Goal: Information Seeking & Learning: Learn about a topic

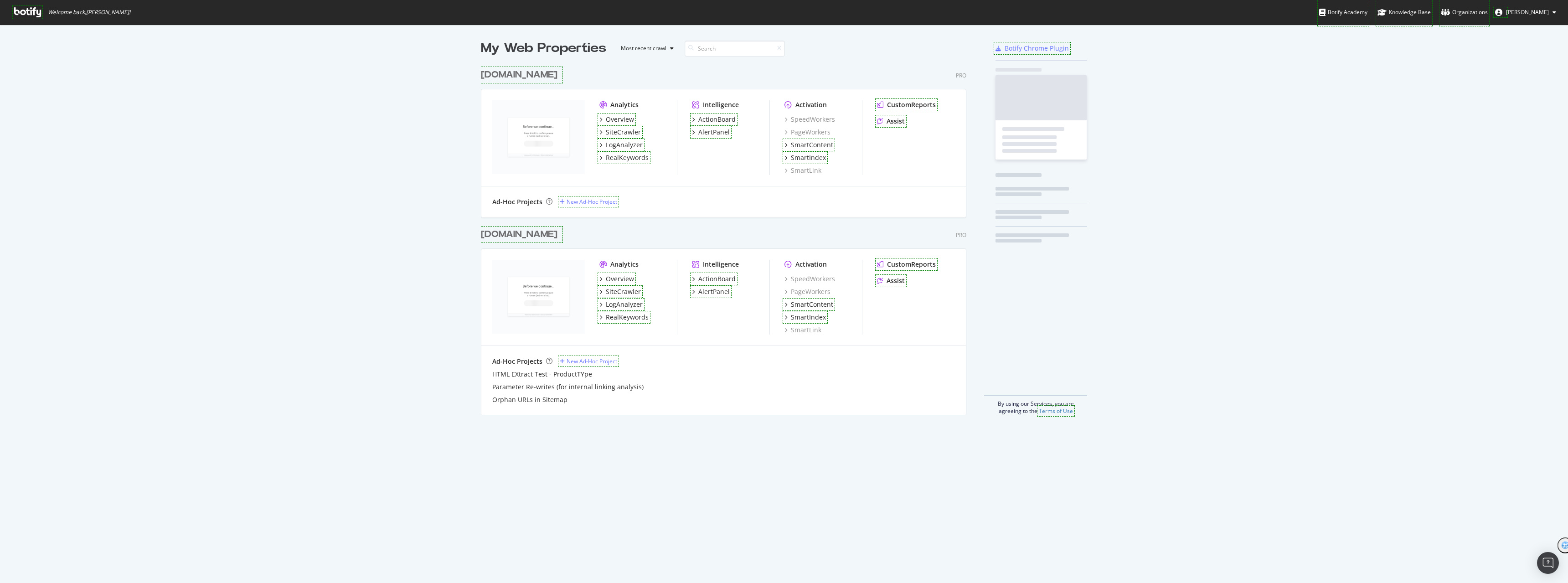
scroll to position [350, 486]
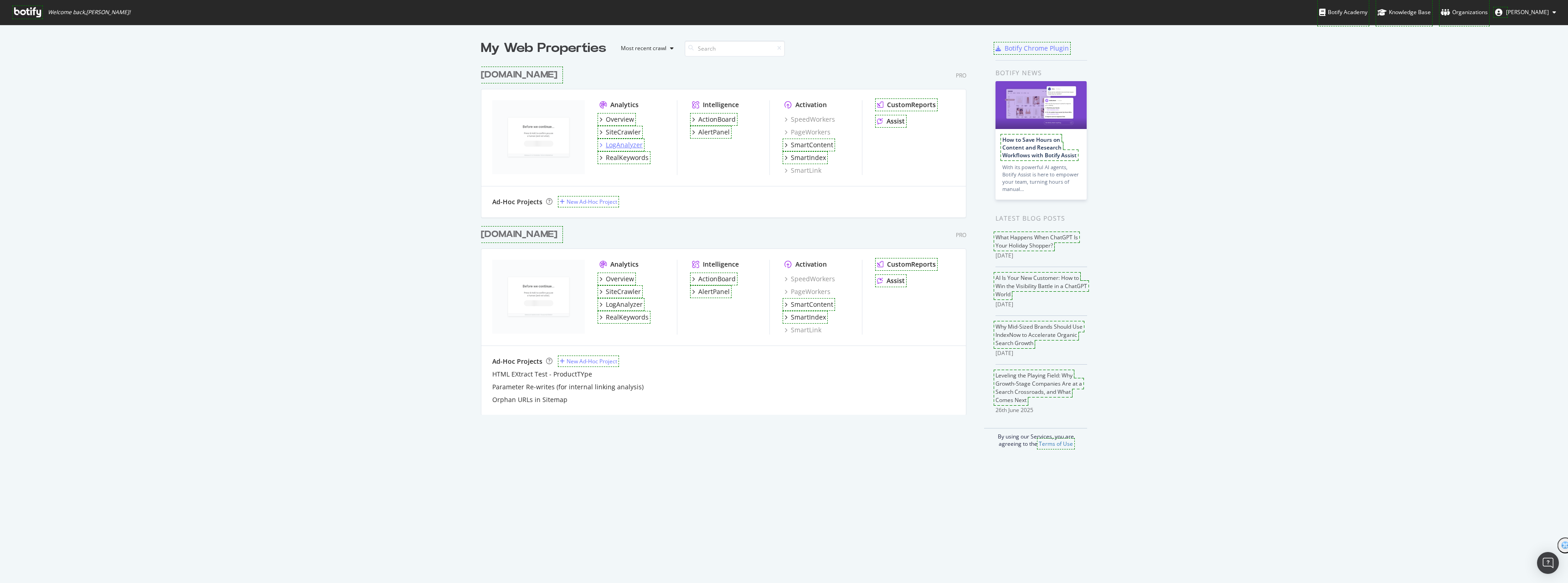
click at [626, 145] on div "LogAnalyzer" at bounding box center [624, 145] width 37 height 9
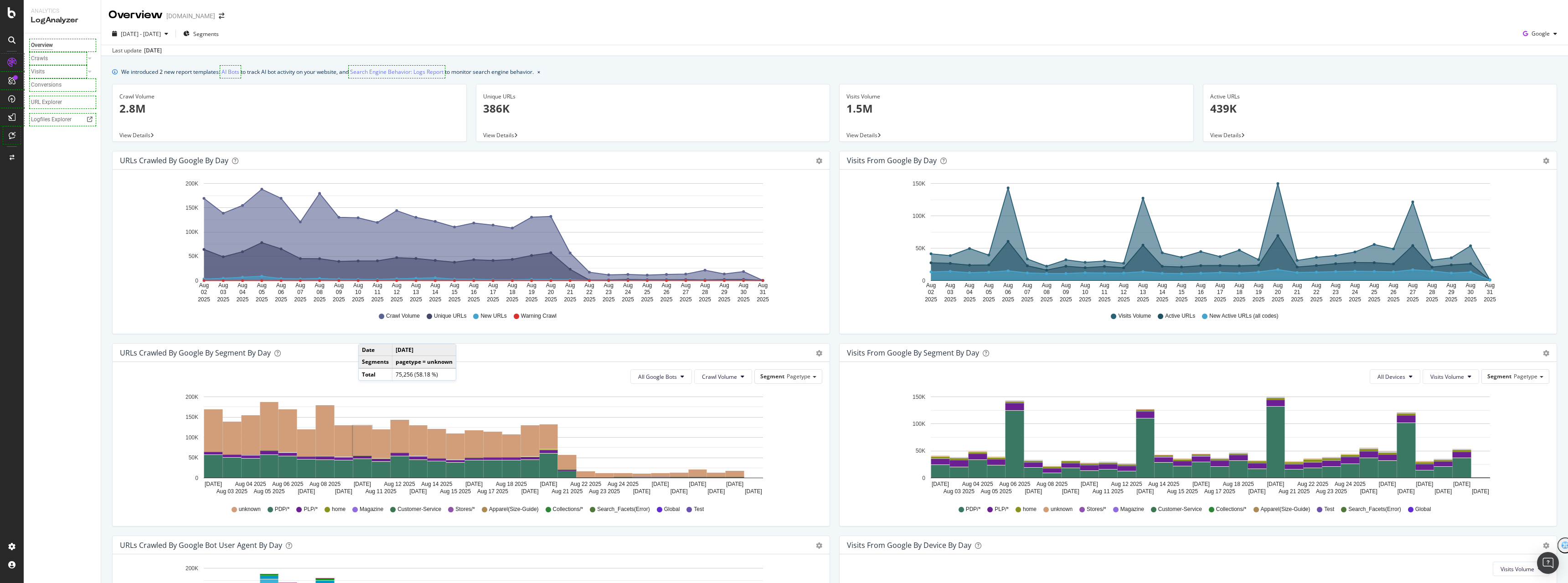
click at [182, 16] on div "[DOMAIN_NAME]" at bounding box center [191, 16] width 49 height 9
click at [213, 18] on div "[DOMAIN_NAME]" at bounding box center [191, 16] width 49 height 9
click at [50, 41] on div "Overview" at bounding box center [42, 45] width 22 height 9
click at [13, 15] on icon at bounding box center [11, 13] width 8 height 11
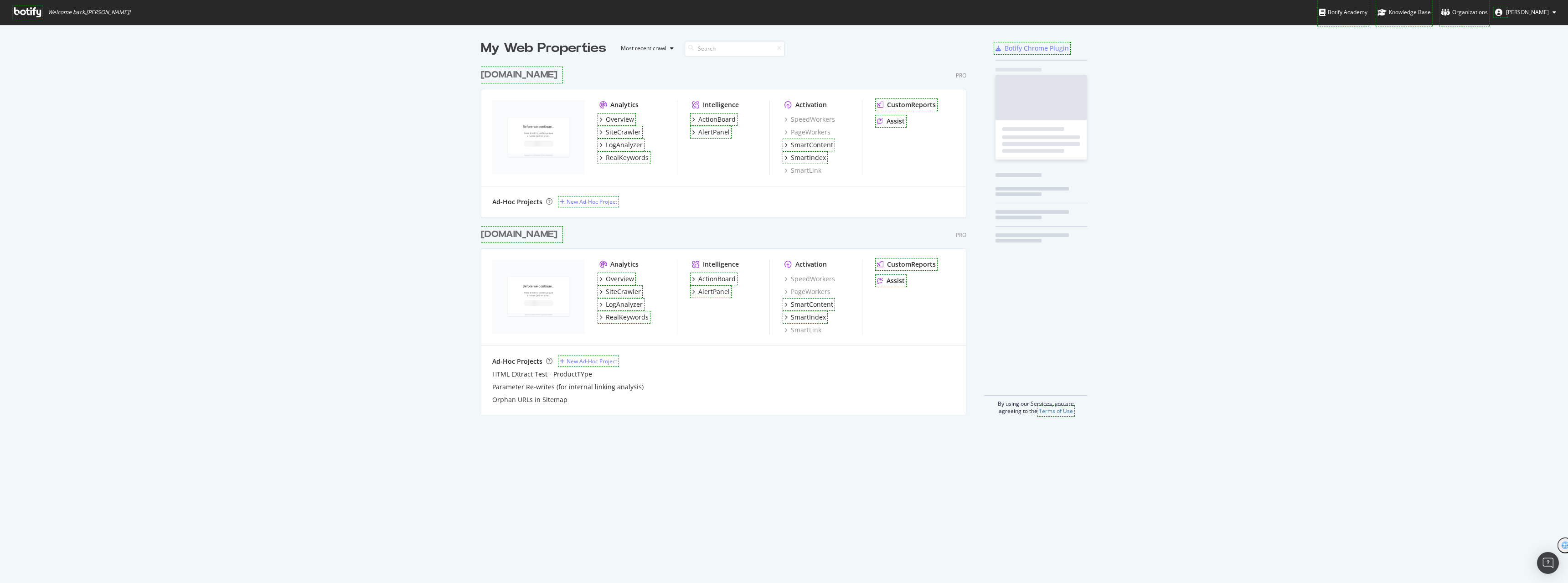
scroll to position [576, 1555]
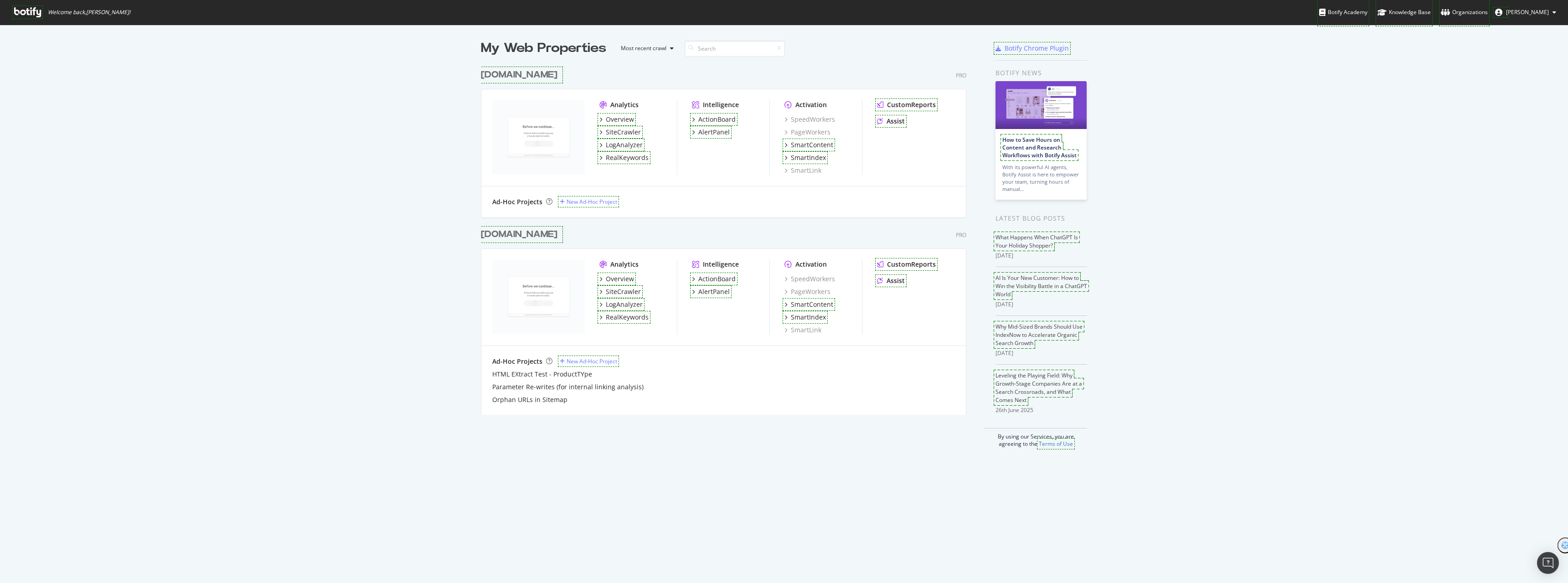
click at [558, 234] on div "[DOMAIN_NAME]" at bounding box center [519, 235] width 76 height 13
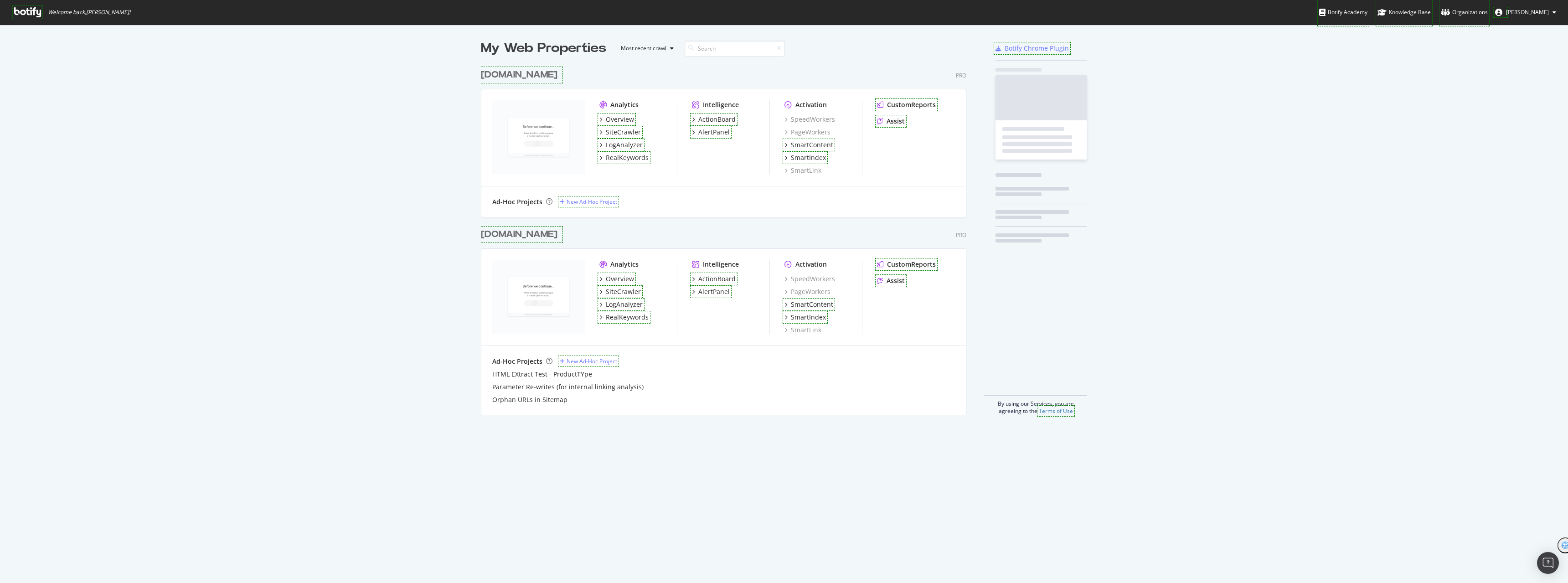
scroll to position [576, 1555]
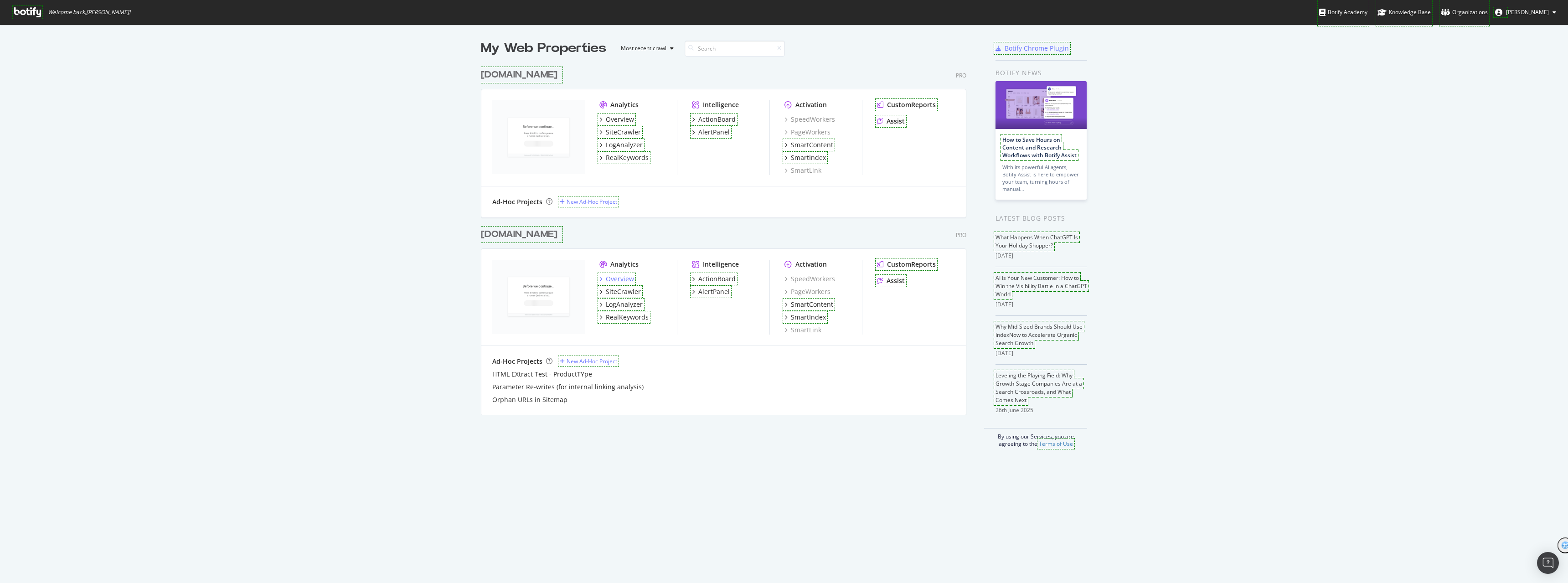
click at [618, 279] on div "Overview" at bounding box center [620, 279] width 28 height 9
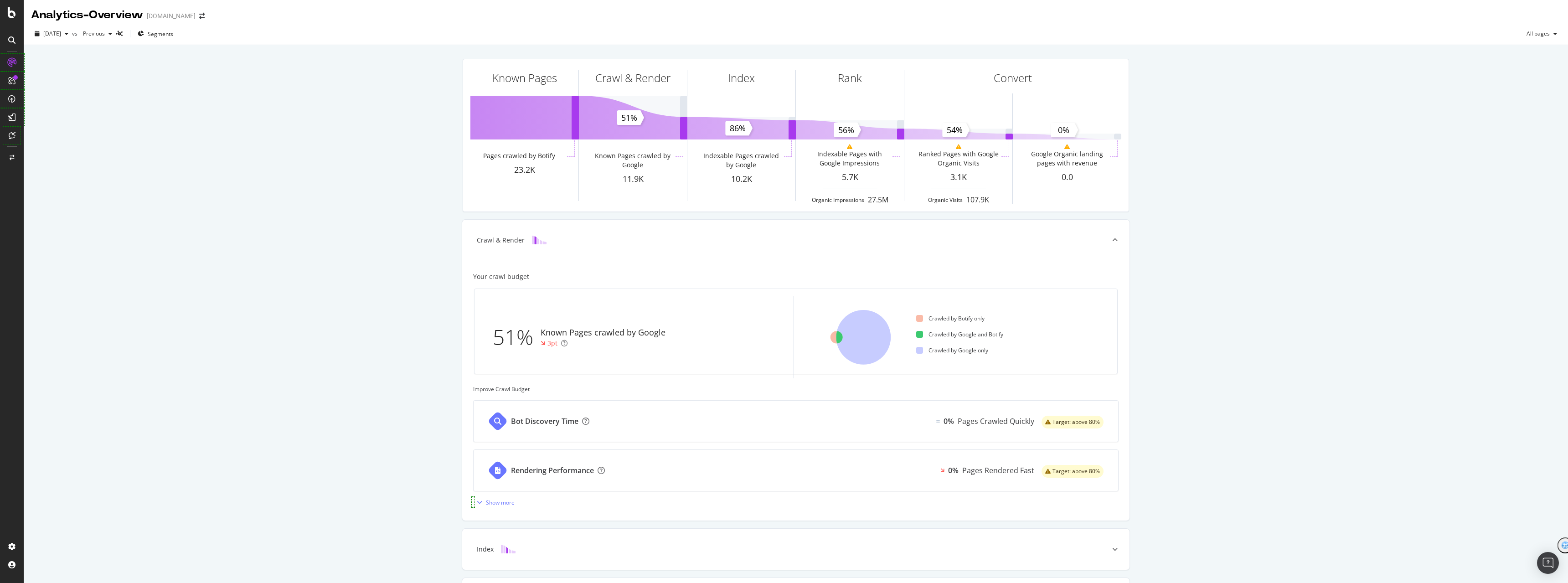
click at [192, 18] on div "[DOMAIN_NAME]" at bounding box center [171, 16] width 49 height 9
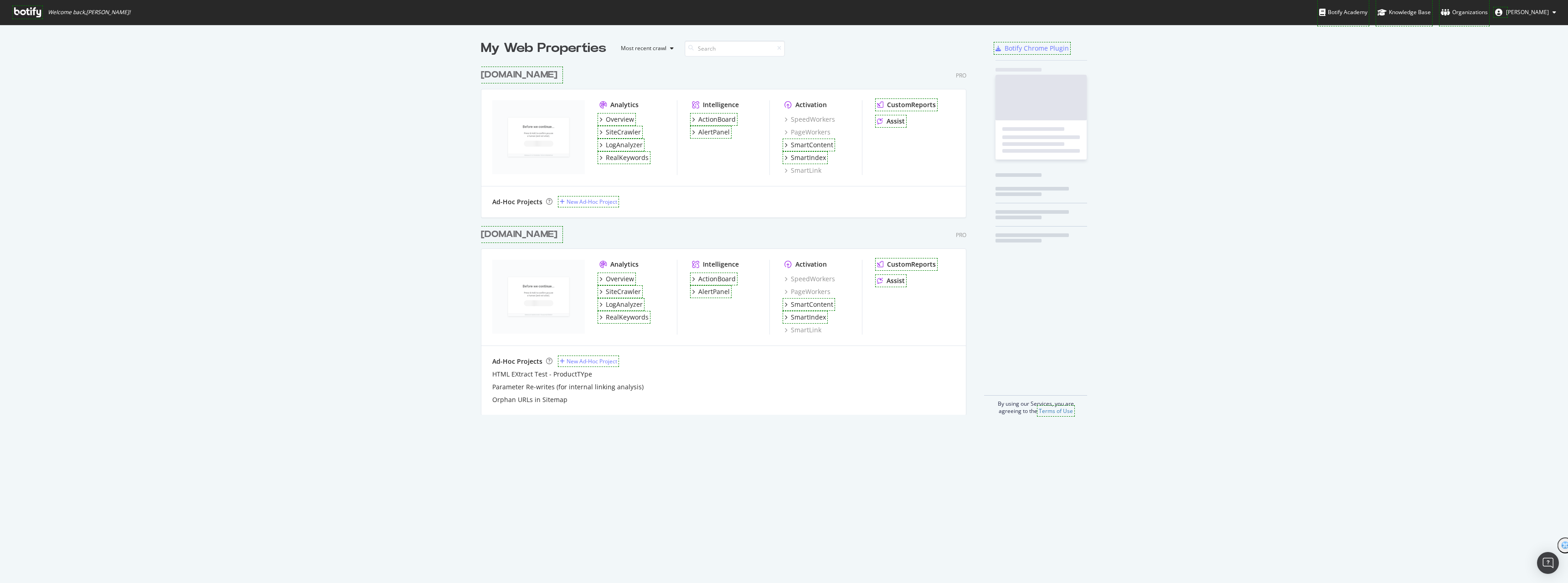
scroll to position [576, 1555]
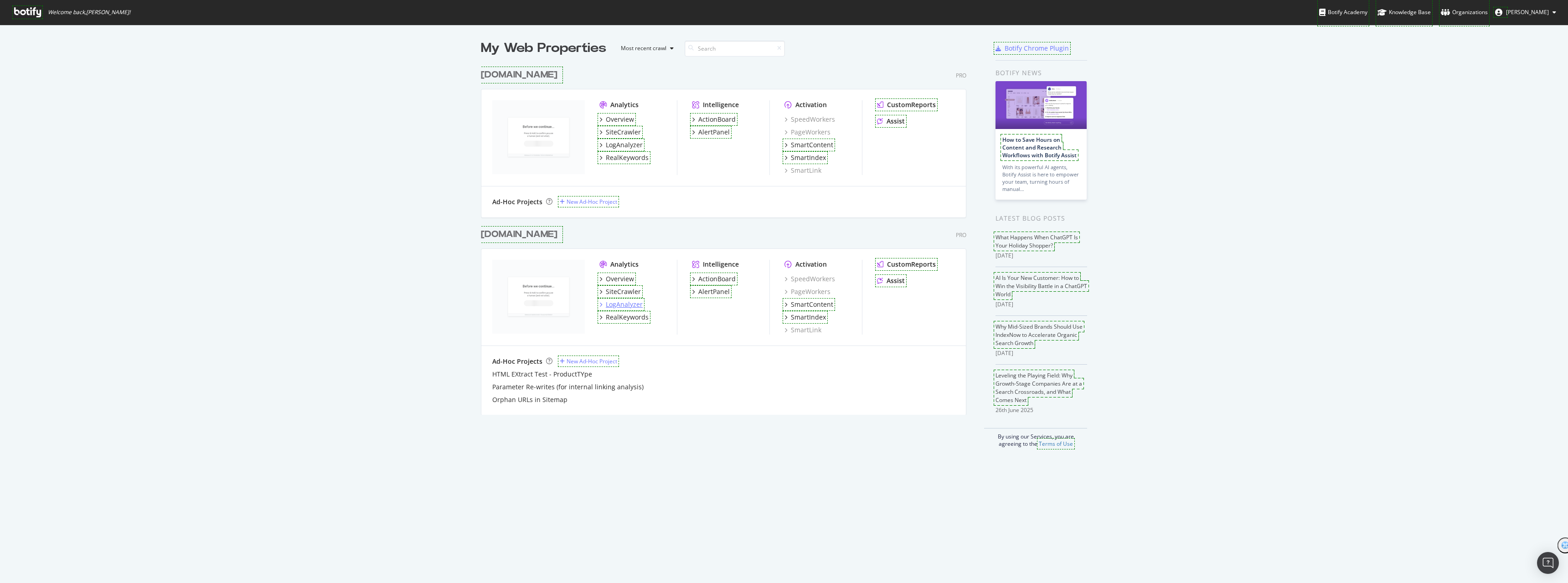
click at [631, 303] on div "LogAnalyzer" at bounding box center [624, 304] width 37 height 9
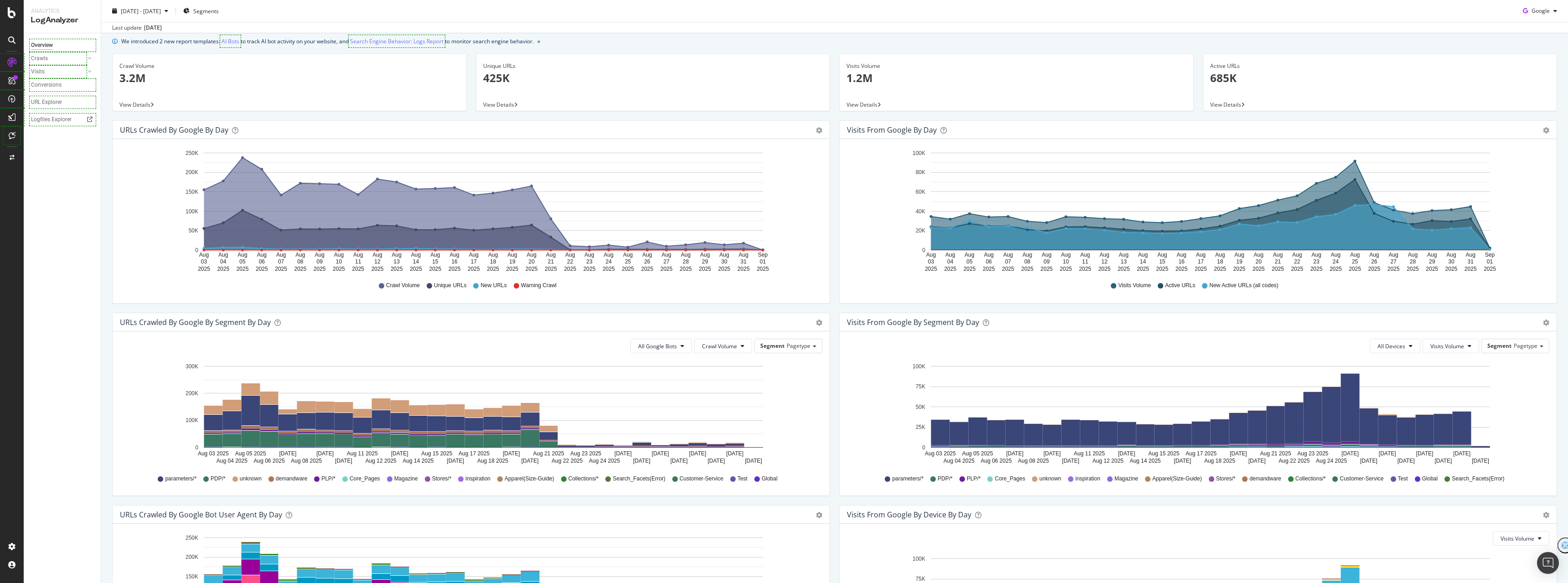
scroll to position [46, 0]
